Goal: Information Seeking & Learning: Learn about a topic

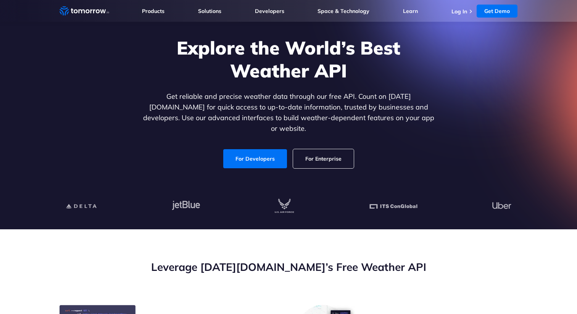
scroll to position [52, 0]
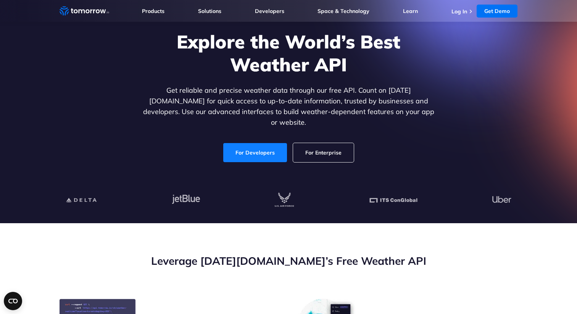
click at [268, 144] on link "For Developers" at bounding box center [255, 152] width 64 height 19
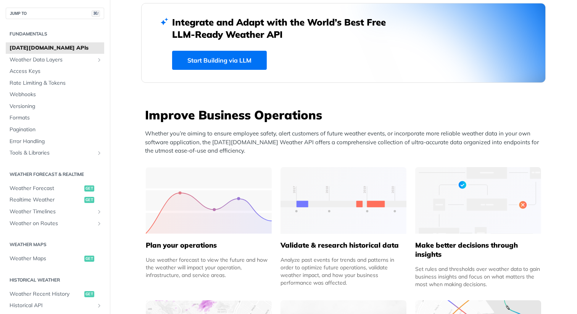
scroll to position [210, 0]
click at [215, 61] on link "Start Building via LLM" at bounding box center [219, 59] width 95 height 19
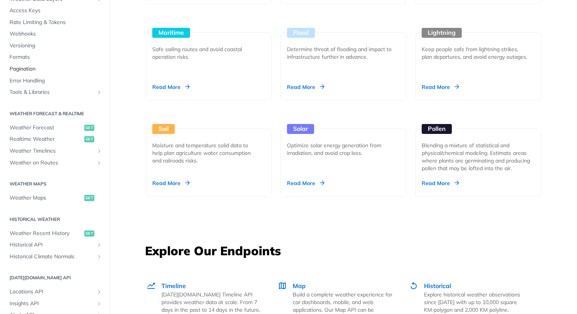
scroll to position [69, 0]
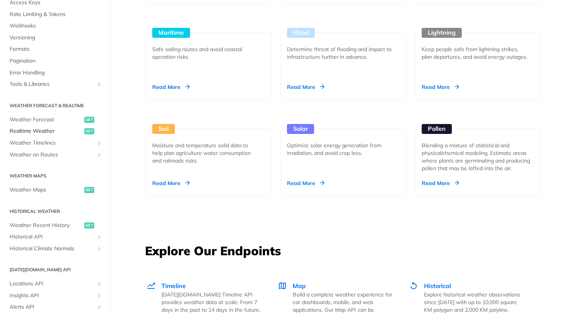
click at [52, 132] on span "Realtime Weather" at bounding box center [46, 132] width 73 height 8
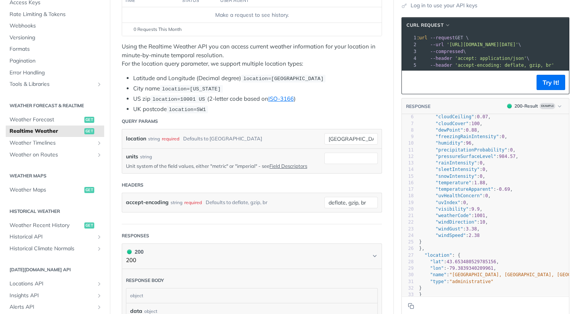
scroll to position [0, 11]
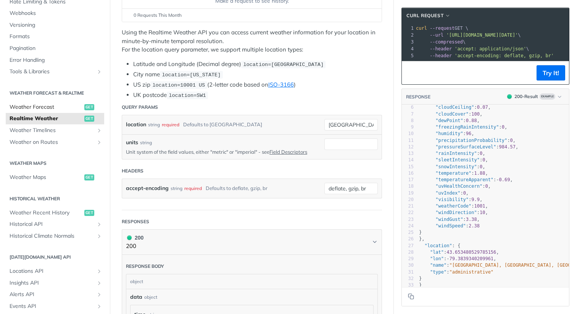
click at [60, 107] on span "Weather Forecast" at bounding box center [46, 107] width 73 height 8
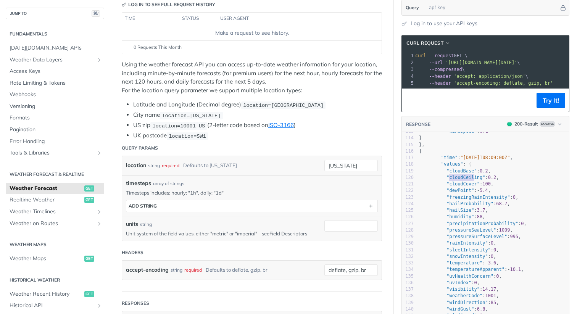
type textarea "cloudCeiling": 0.2, "cloudCover": 100,"
drag, startPoint x: 451, startPoint y: 179, endPoint x: 498, endPoint y: 182, distance: 47.4
click at [498, 182] on div "100 "pressureSeaLevel" : 1009 , 101 "pressureSurfaceLevel" : 995 , 102 "rainInt…" at bounding box center [494, 211] width 152 height 336
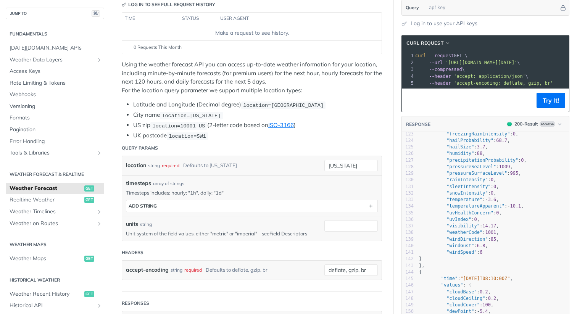
click at [496, 182] on span ""rainIntensity" : 0 ," at bounding box center [457, 179] width 77 height 5
click at [81, 61] on span "Weather Data Layers" at bounding box center [52, 60] width 85 height 8
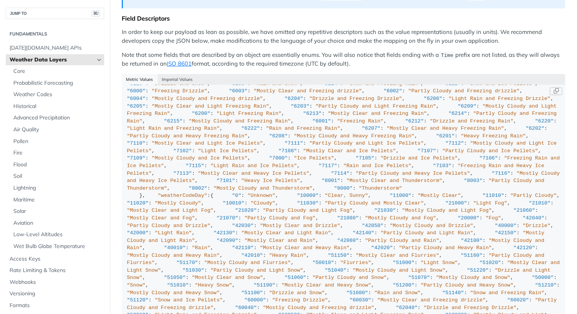
scroll to position [705, 0]
drag, startPoint x: 142, startPoint y: 141, endPoint x: 155, endPoint y: 160, distance: 22.9
click at [155, 159] on div "{ "cloudBase" : "km" , "cloudCeiling" : "km" , "cloudCover" : "%" , "dewPoint" …" at bounding box center [343, 9] width 433 height 1248
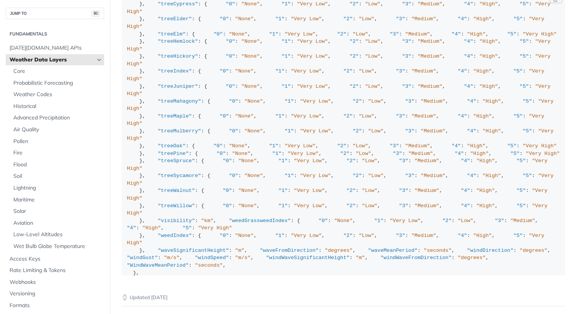
scroll to position [259, 0]
